Goal: Task Accomplishment & Management: Manage account settings

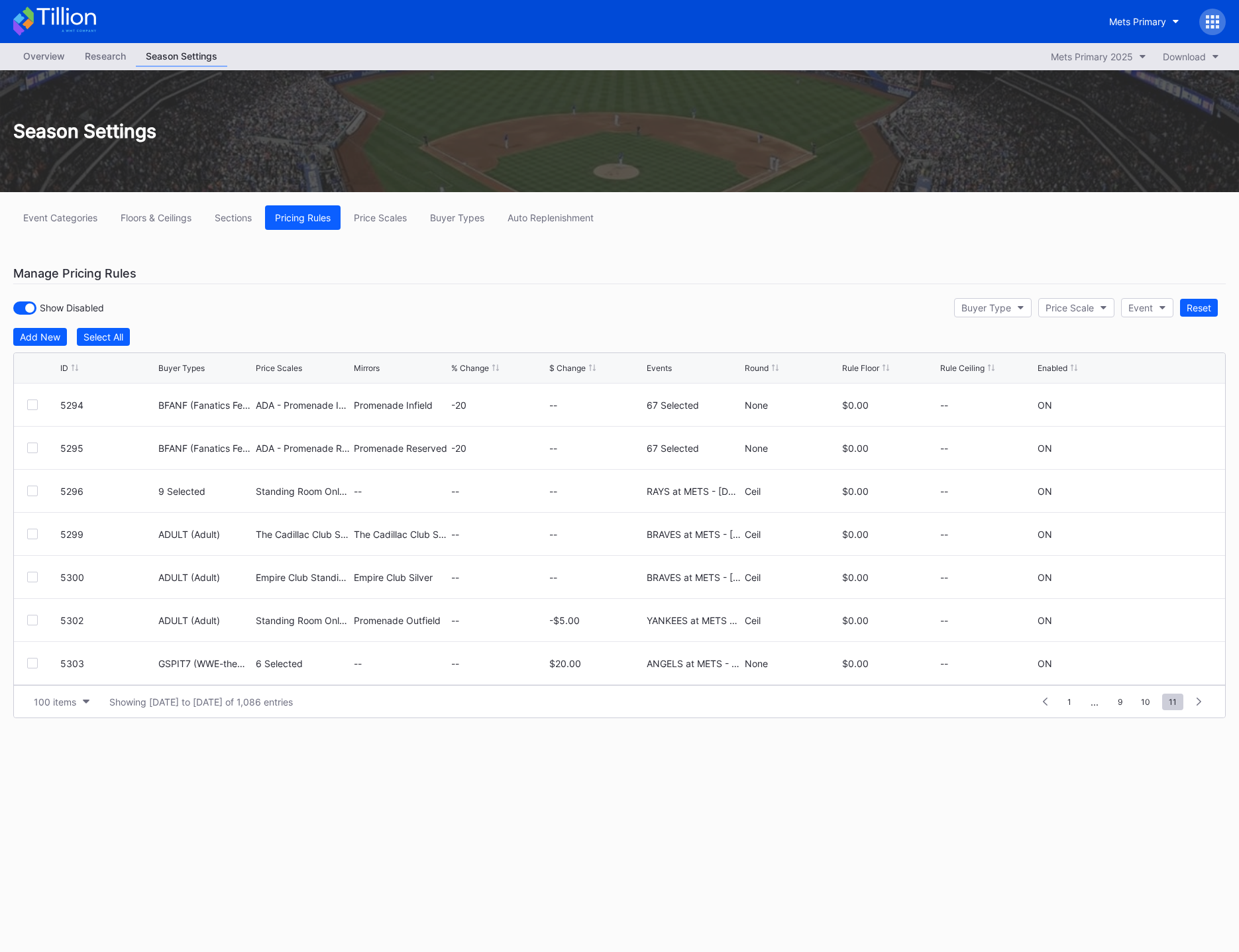
scroll to position [3402, 0]
click at [1213, 26] on icon at bounding box center [1213, 26] width 3 height 3
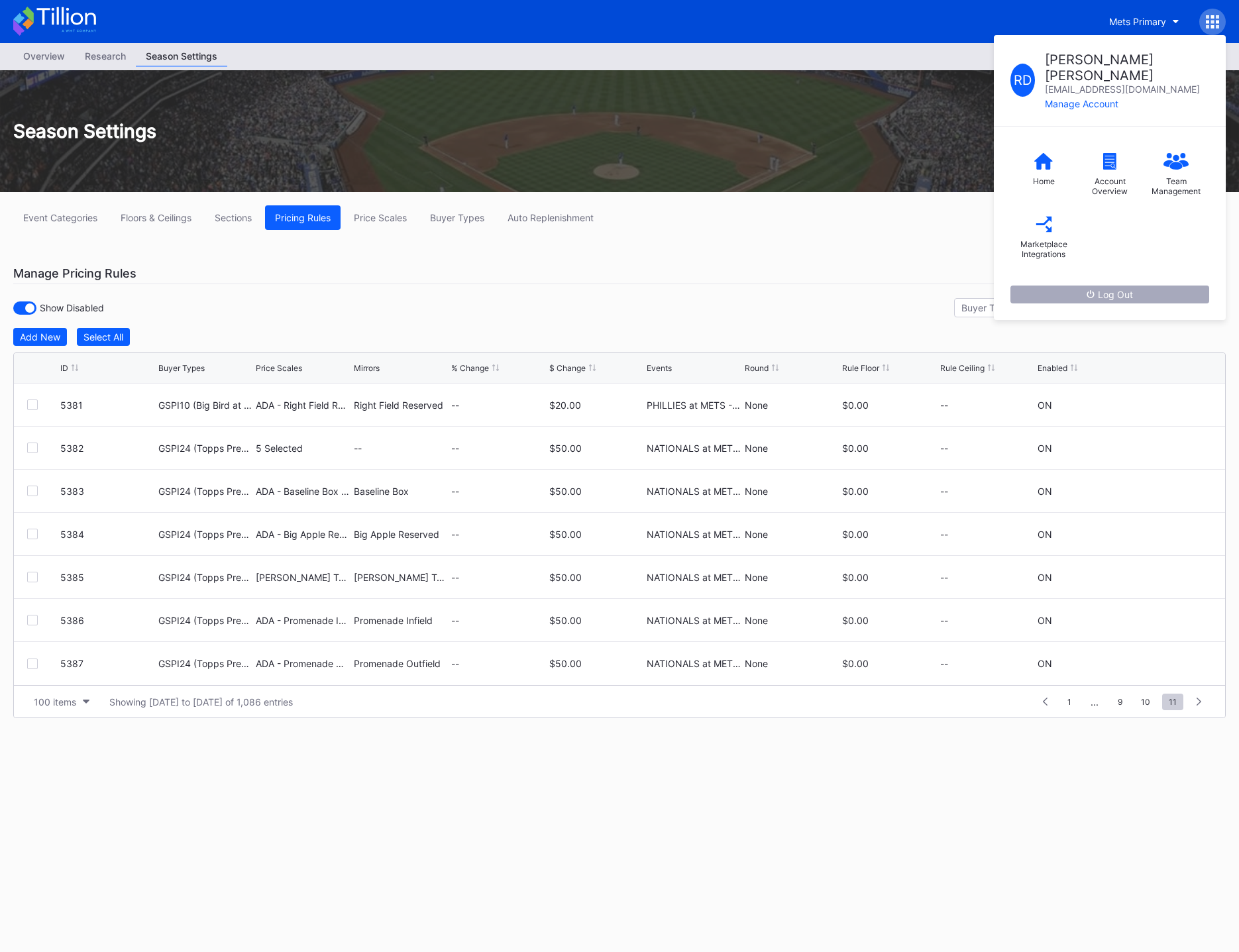
click at [1117, 289] on div "Log Out" at bounding box center [1110, 294] width 46 height 12
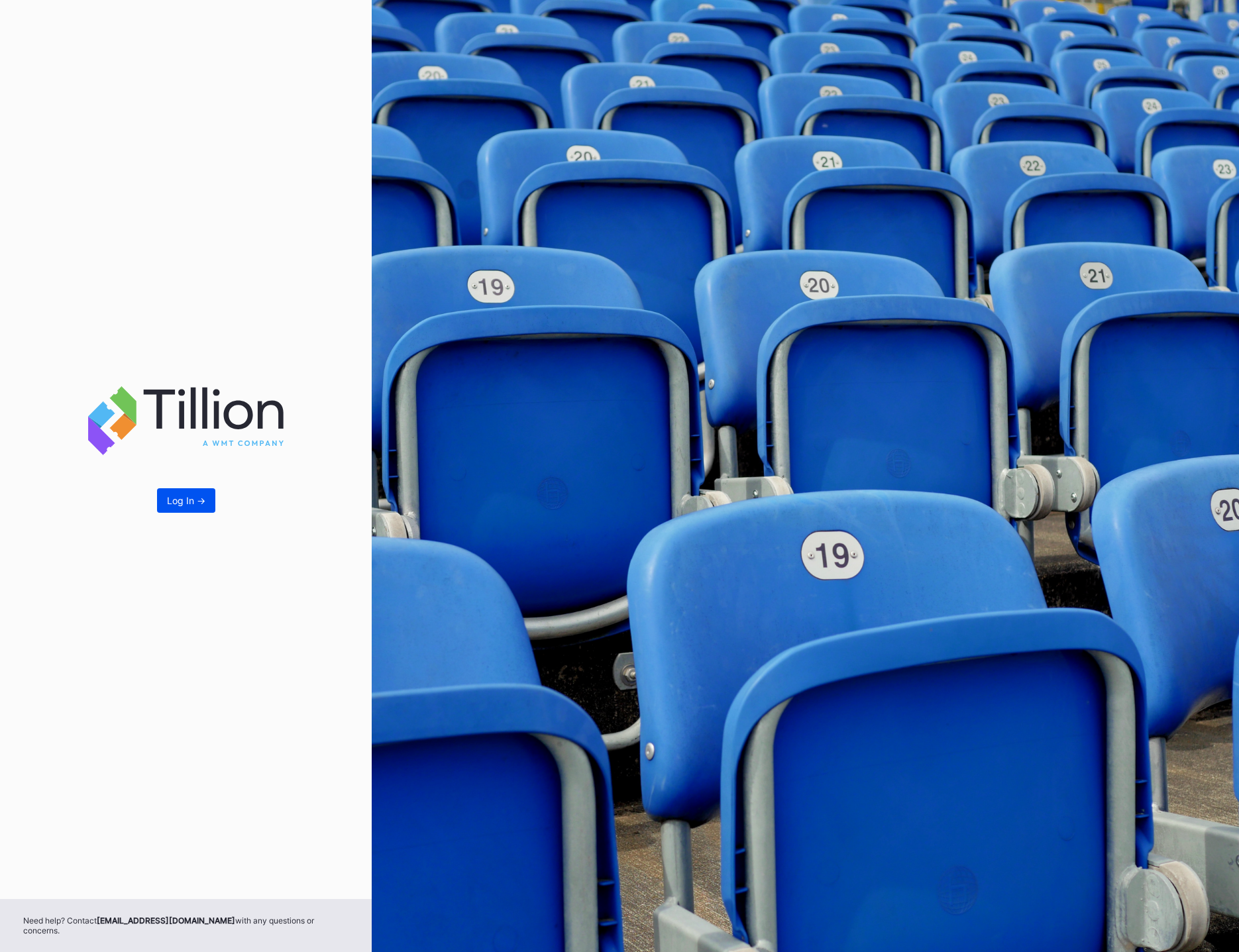
click at [187, 506] on div "Log In ->" at bounding box center [186, 500] width 38 height 12
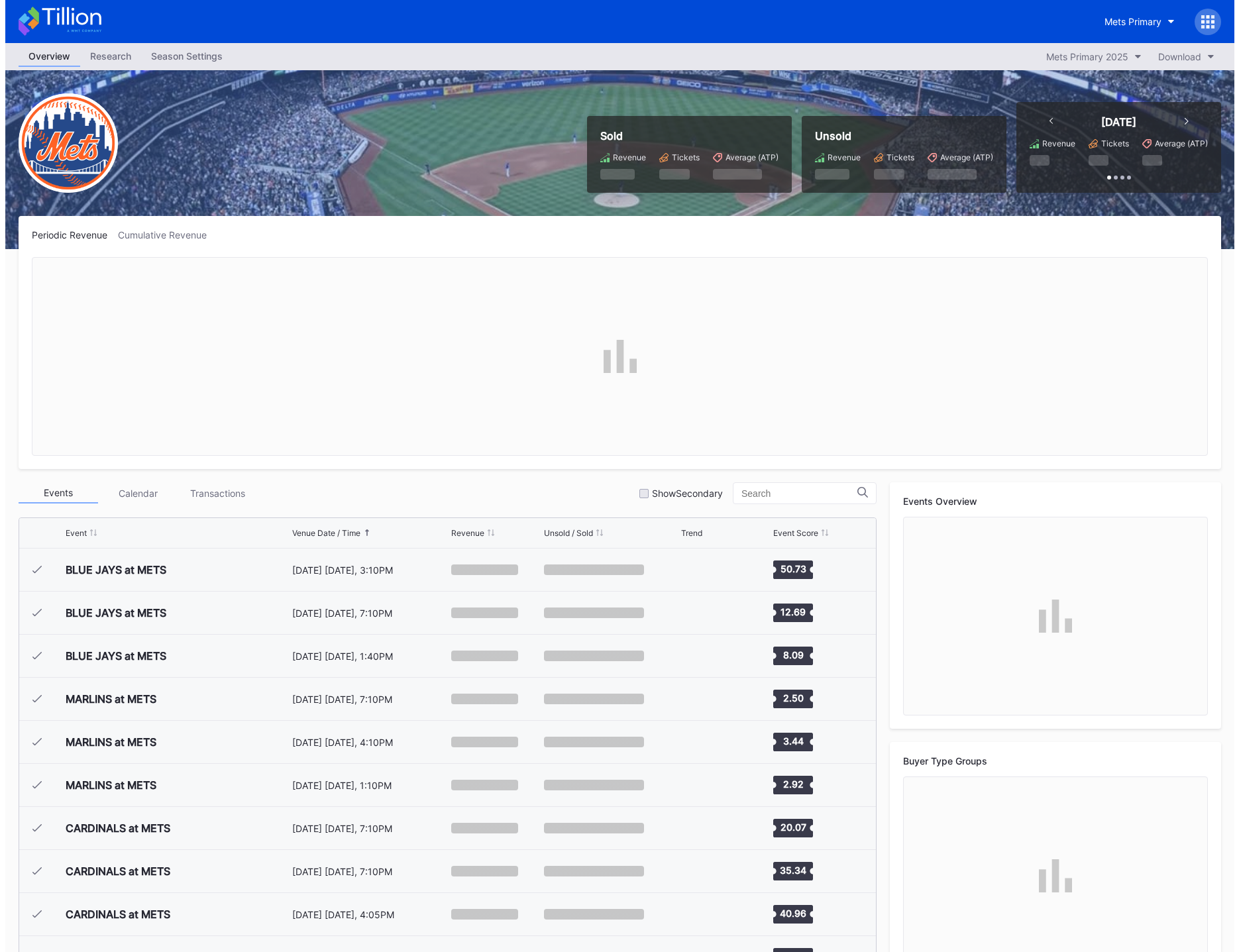
scroll to position [2584, 0]
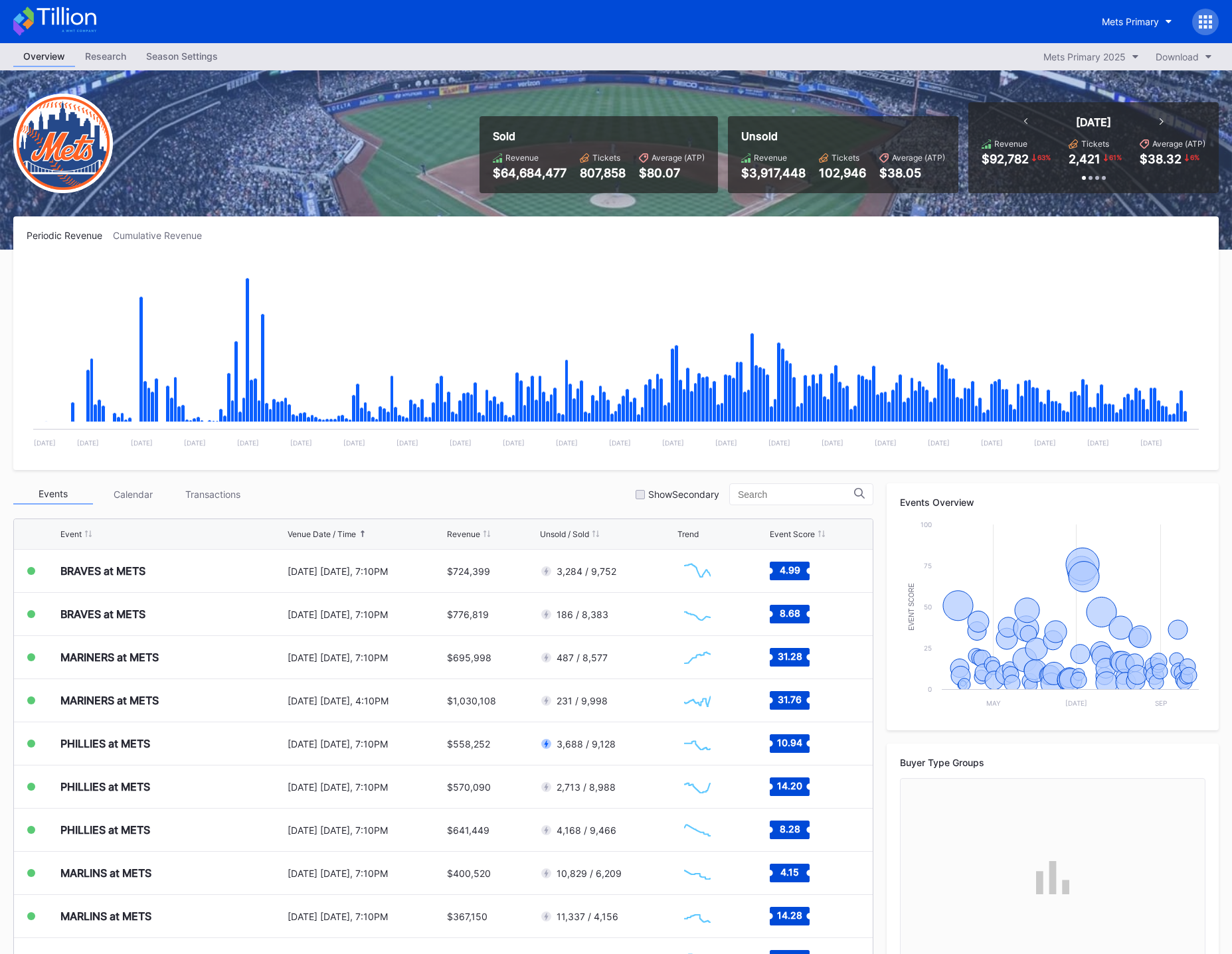
click at [173, 56] on div "Season Settings" at bounding box center [182, 56] width 92 height 19
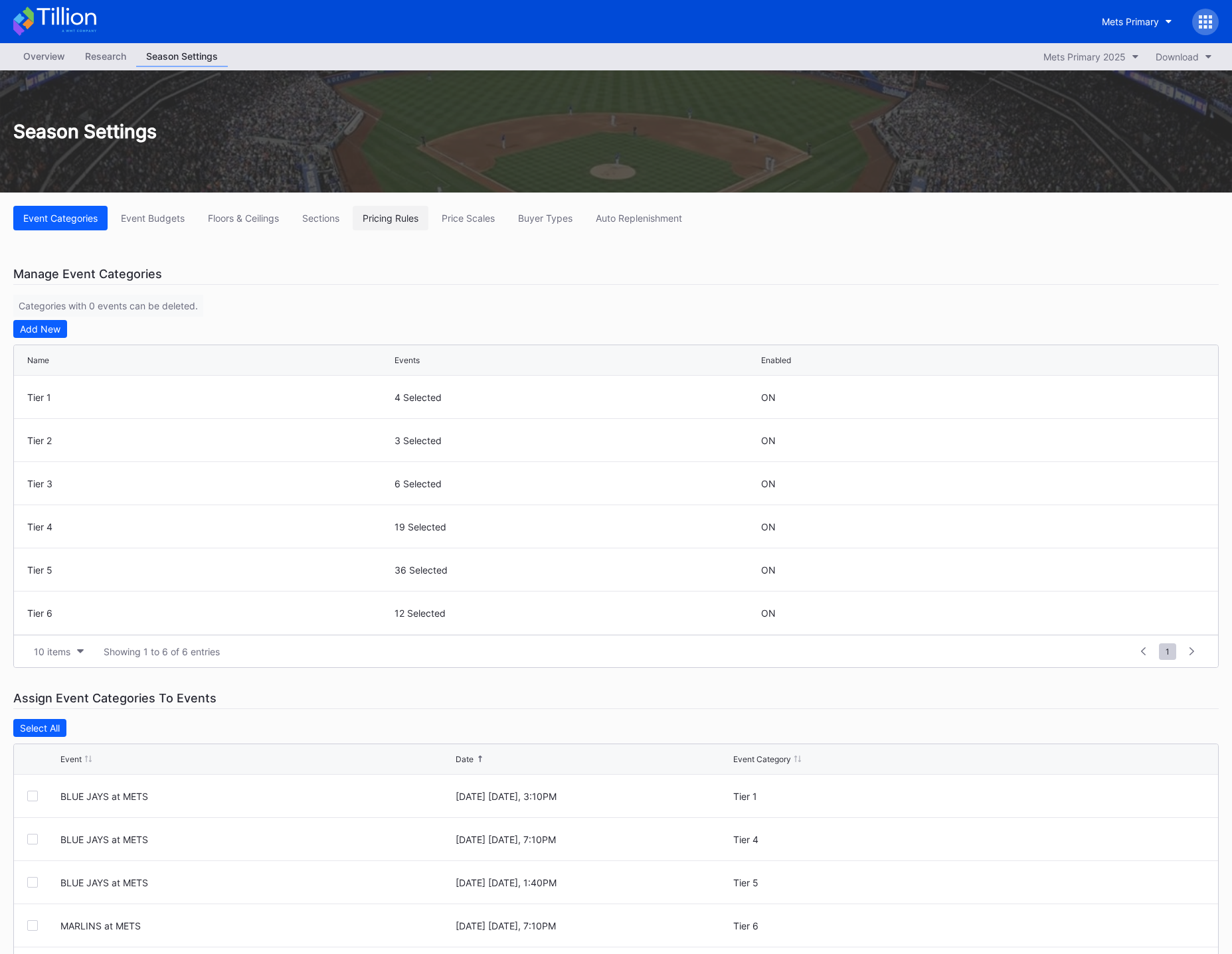
click at [395, 220] on div "Pricing Rules" at bounding box center [390, 218] width 56 height 12
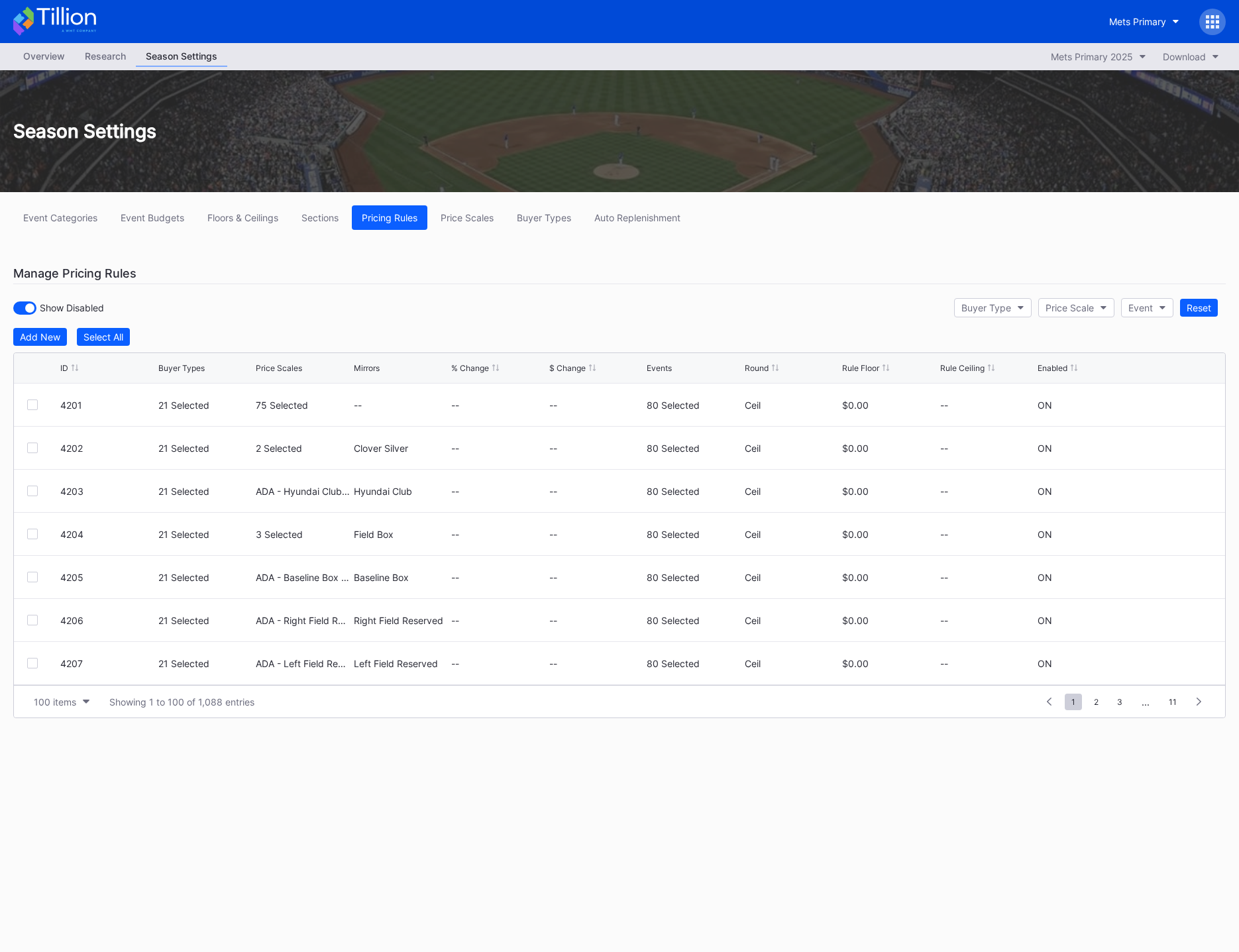
click at [368, 775] on div "Overview Research Season Settings Mets Primary 2025 Download Season Settings Ev…" at bounding box center [620, 497] width 1239 height 909
click at [1174, 705] on span "11" at bounding box center [1173, 702] width 22 height 17
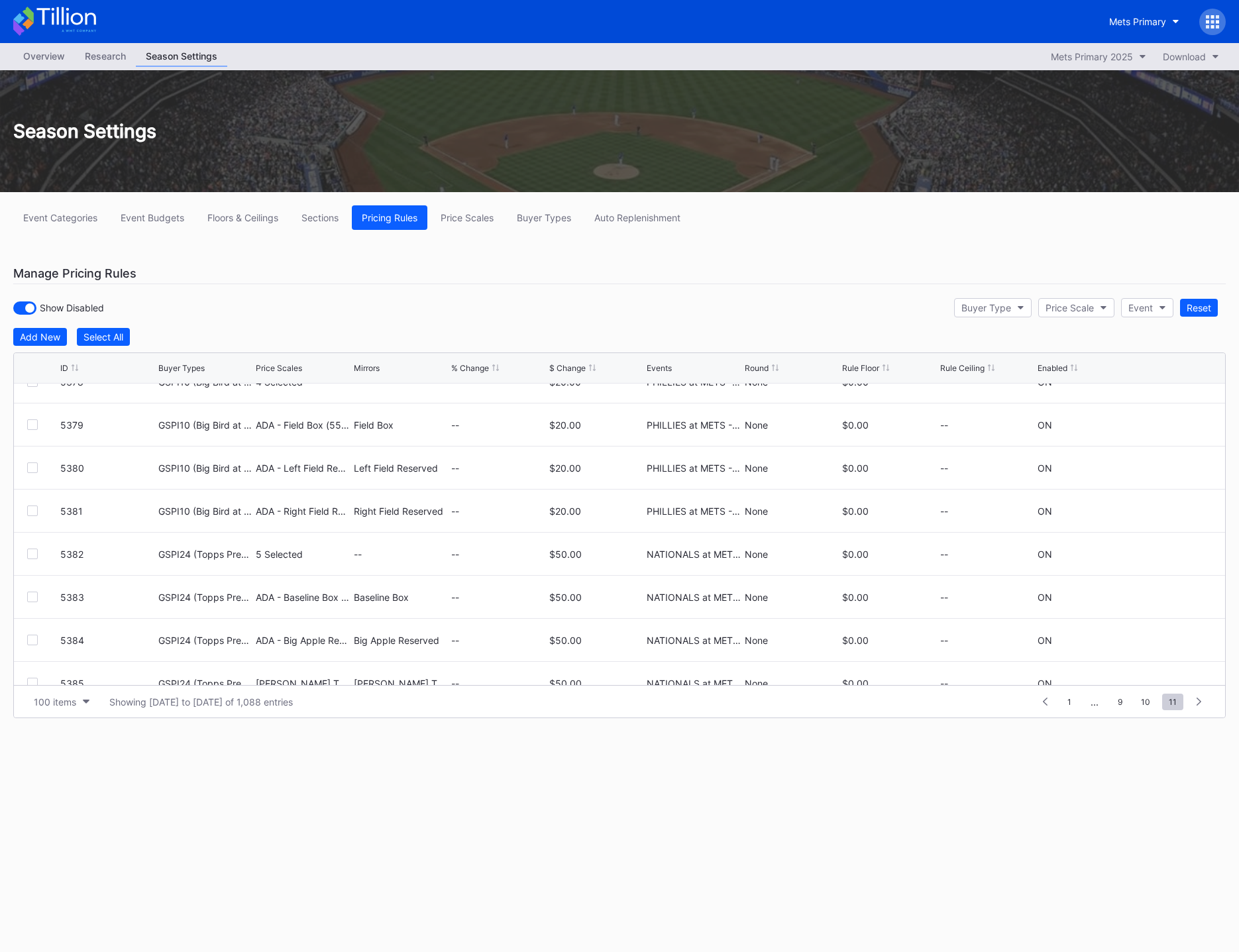
scroll to position [3488, 0]
